Goal: Task Accomplishment & Management: Use online tool/utility

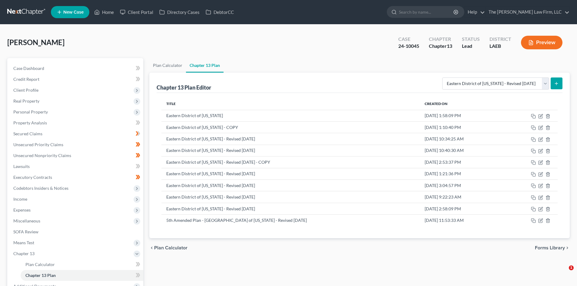
select select "2"
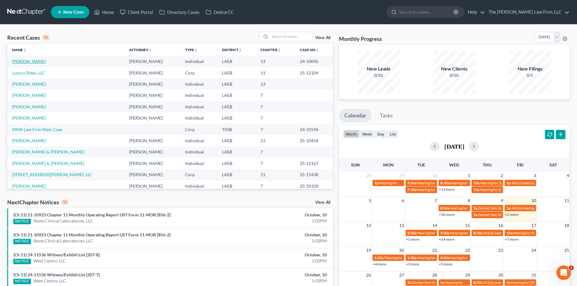
click at [28, 62] on link "[PERSON_NAME]" at bounding box center [29, 61] width 34 height 5
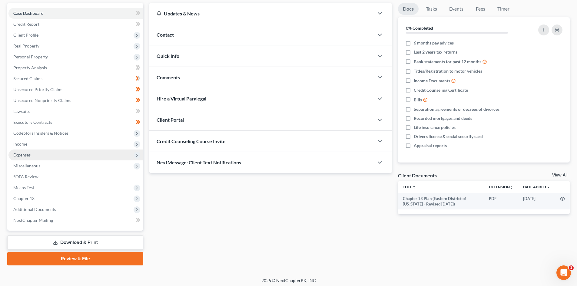
scroll to position [58, 0]
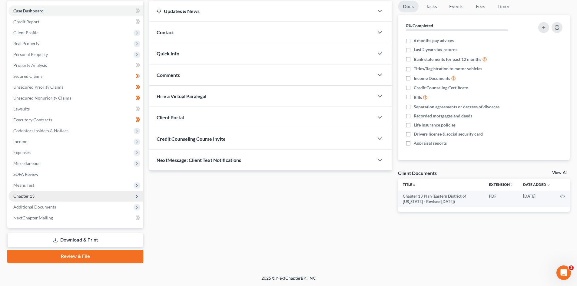
click at [61, 200] on span "Chapter 13" at bounding box center [75, 196] width 135 height 11
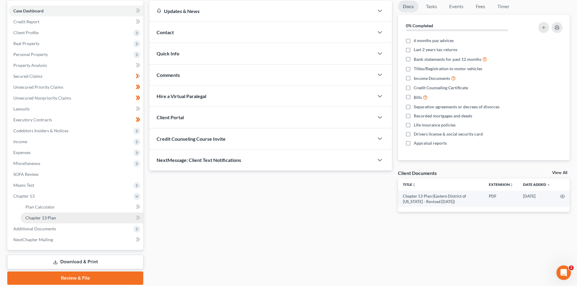
click at [54, 217] on span "Chapter 13 Plan" at bounding box center [40, 217] width 31 height 5
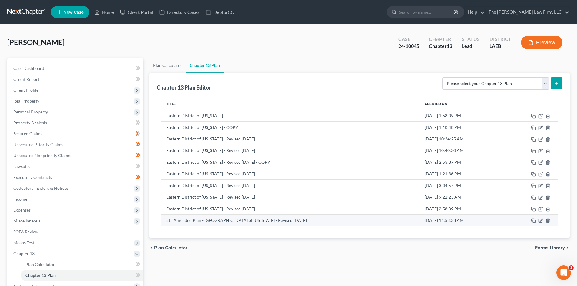
click at [536, 223] on td at bounding box center [530, 221] width 54 height 12
click at [541, 220] on icon "button" at bounding box center [540, 220] width 5 height 5
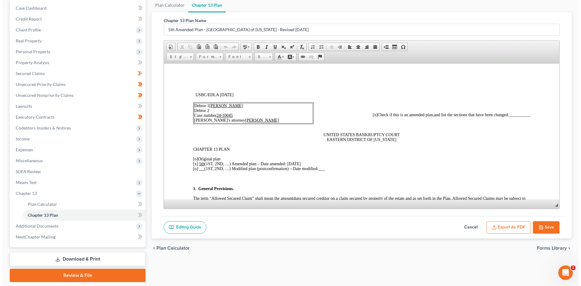
scroll to position [61, 0]
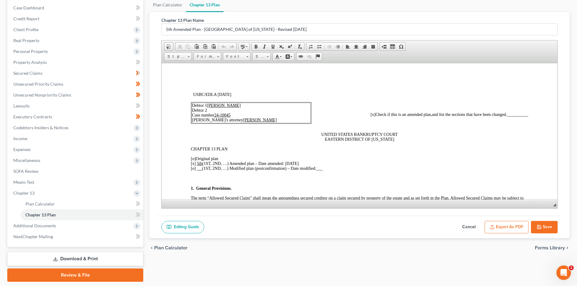
click at [494, 227] on icon "button" at bounding box center [492, 227] width 5 height 5
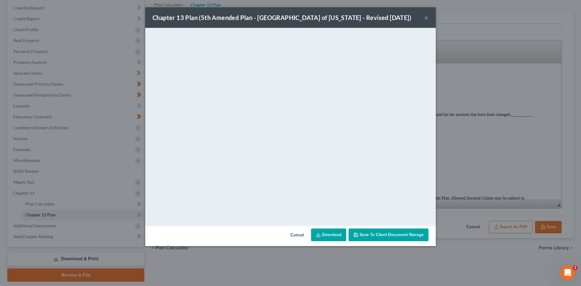
click at [336, 233] on link "Download" at bounding box center [328, 235] width 35 height 13
